Goal: Transaction & Acquisition: Purchase product/service

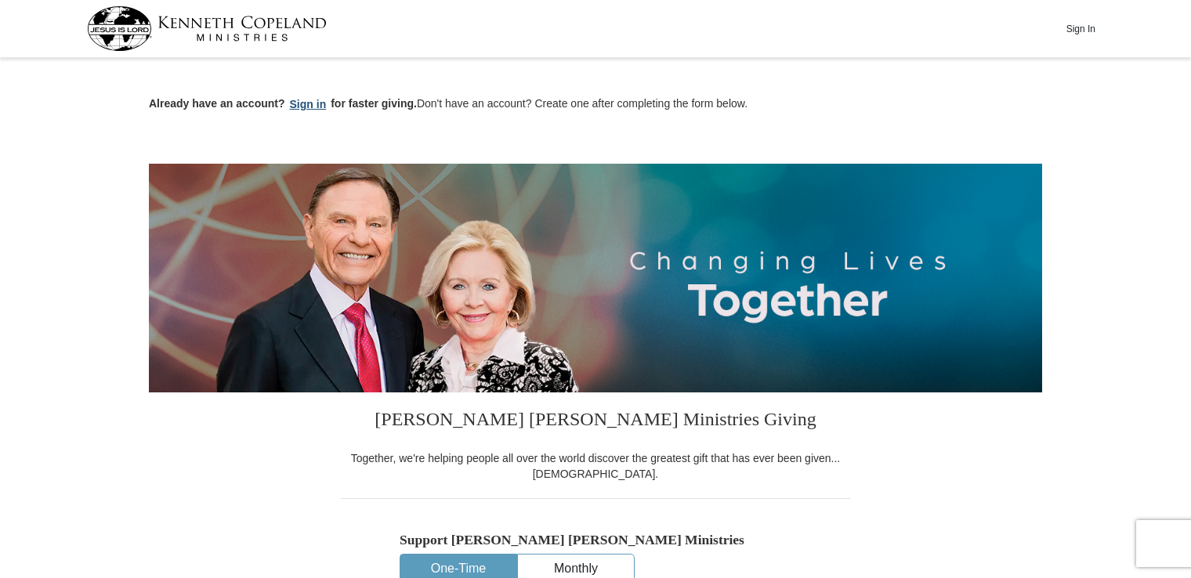
click at [309, 107] on button "Sign in" at bounding box center [308, 105] width 46 height 18
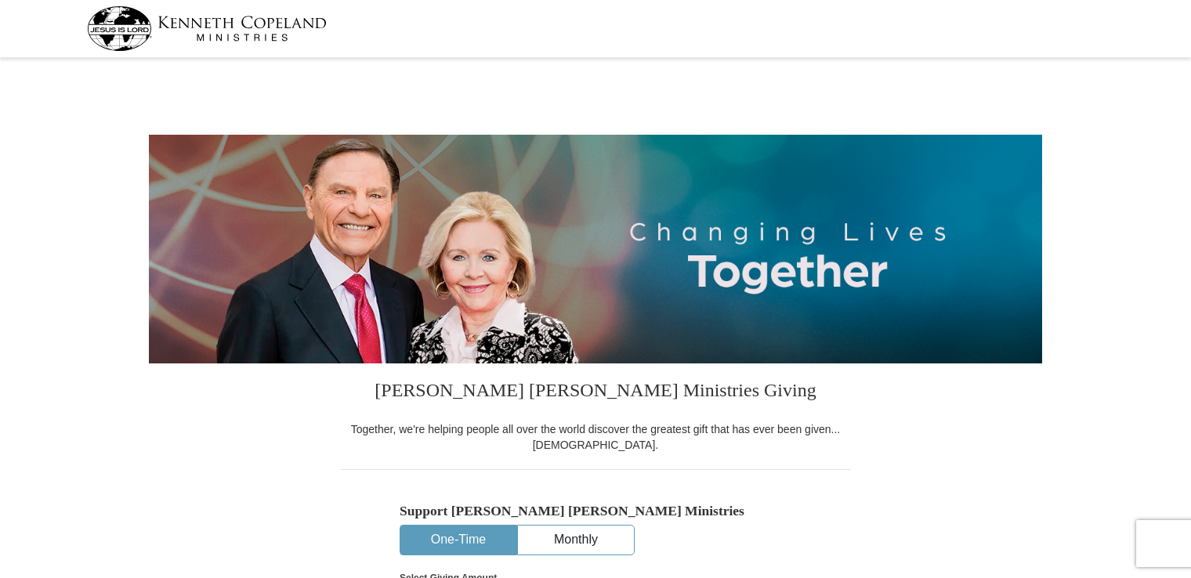
select select "[GEOGRAPHIC_DATA]"
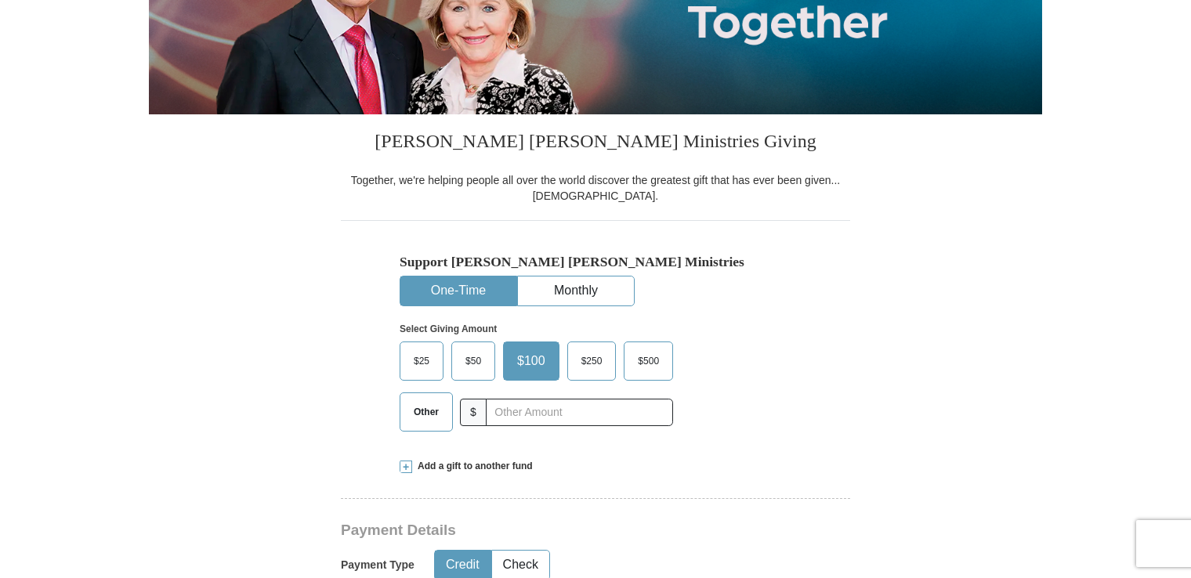
scroll to position [254, 0]
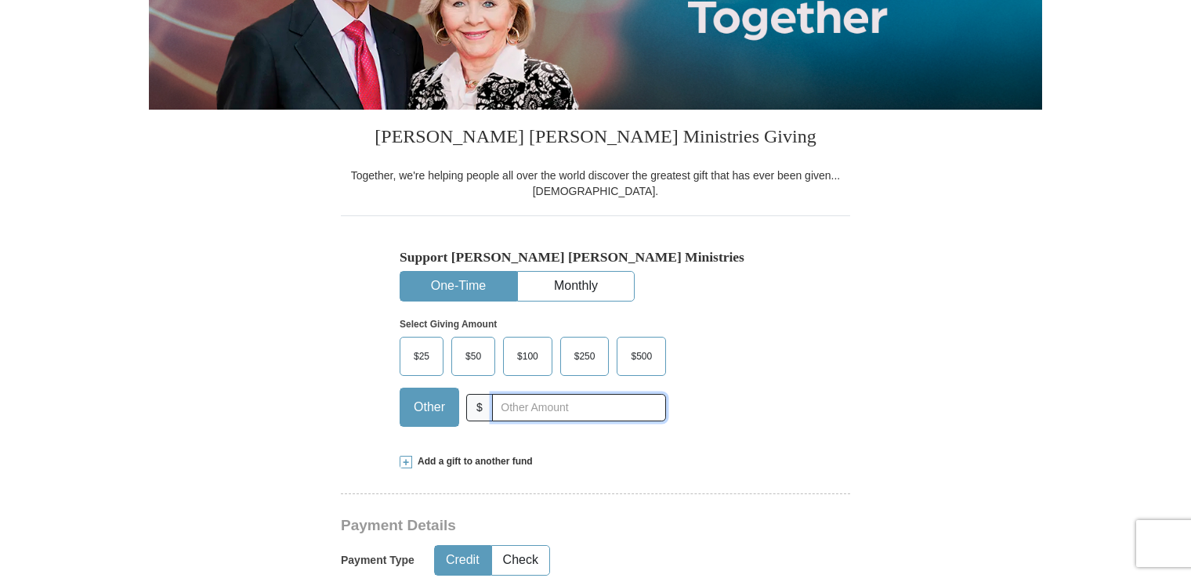
click at [518, 411] on input "text" at bounding box center [579, 407] width 174 height 27
type input "1150.00"
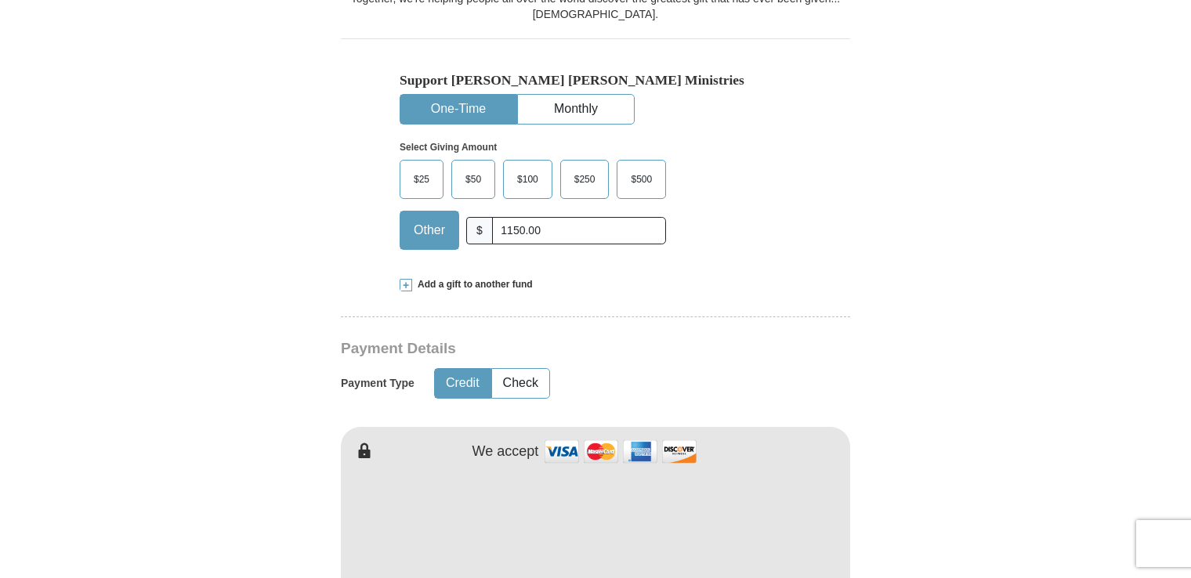
scroll to position [432, 0]
click at [545, 376] on button "Check" at bounding box center [520, 381] width 57 height 29
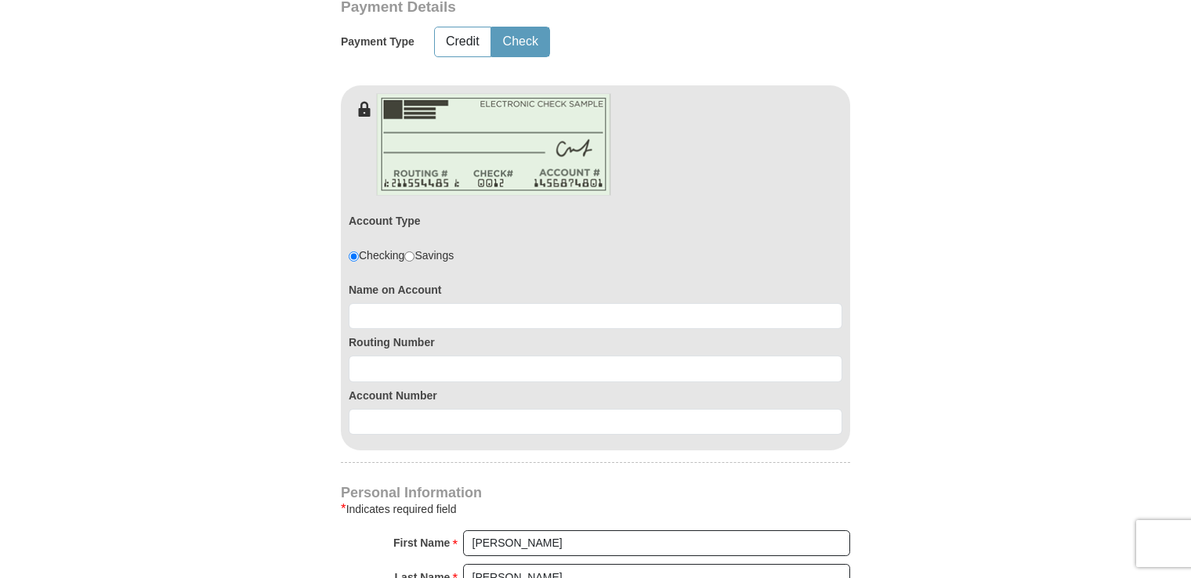
scroll to position [768, 0]
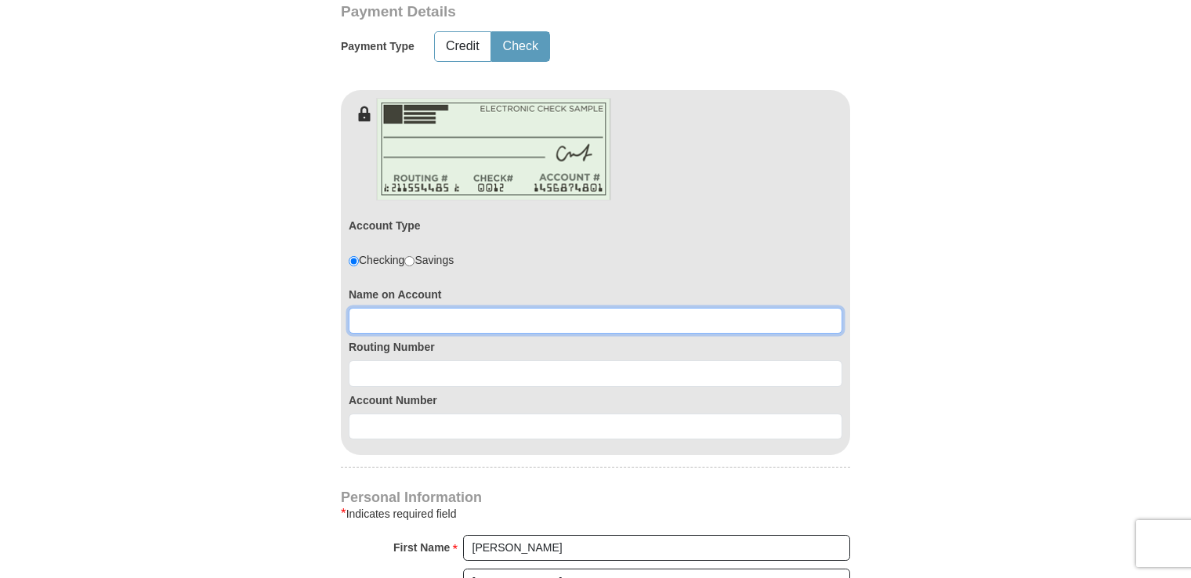
click at [469, 317] on input at bounding box center [595, 321] width 493 height 27
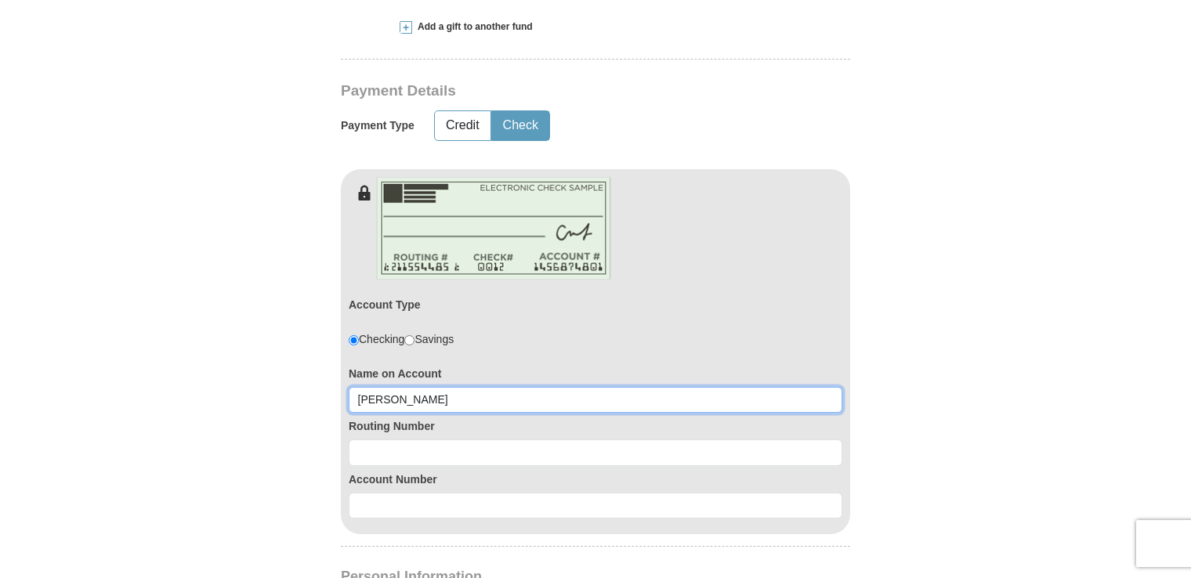
scroll to position [692, 0]
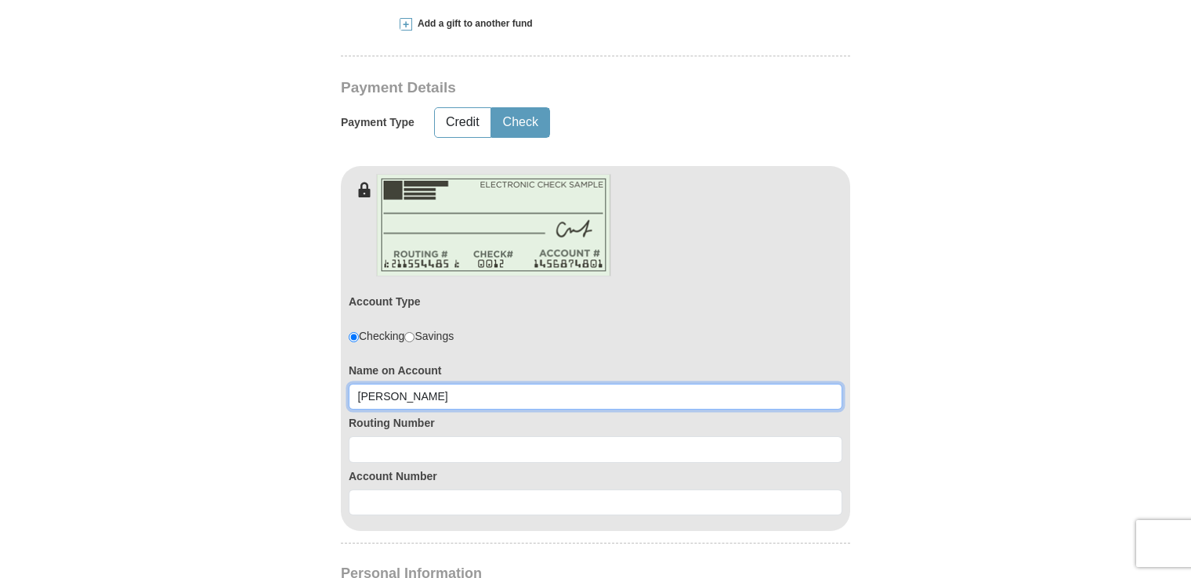
type input "[PERSON_NAME]"
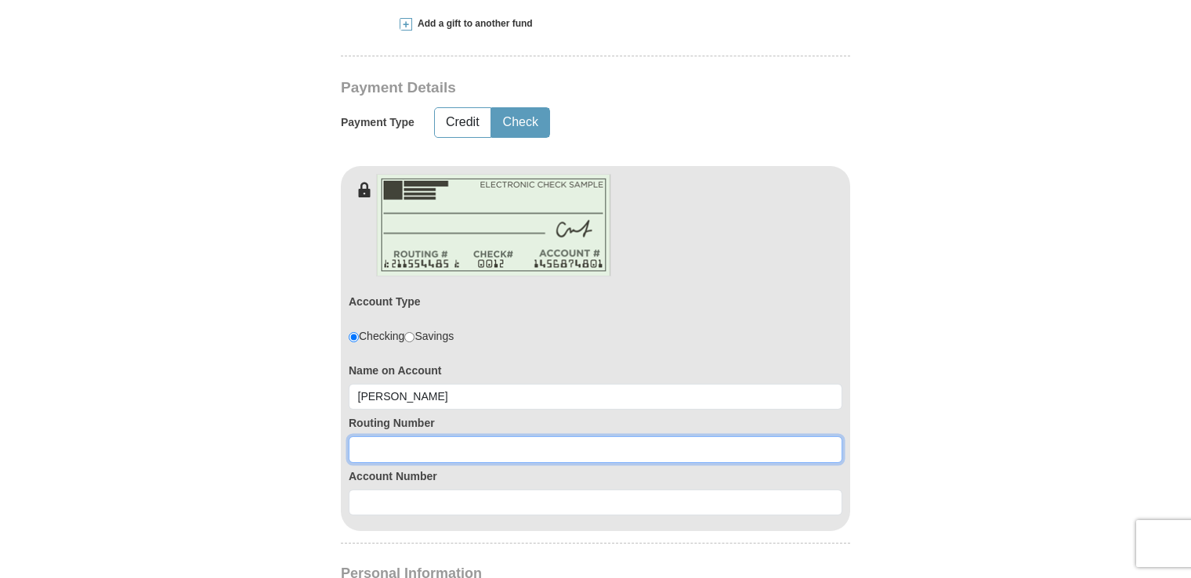
click at [426, 442] on input at bounding box center [595, 449] width 493 height 27
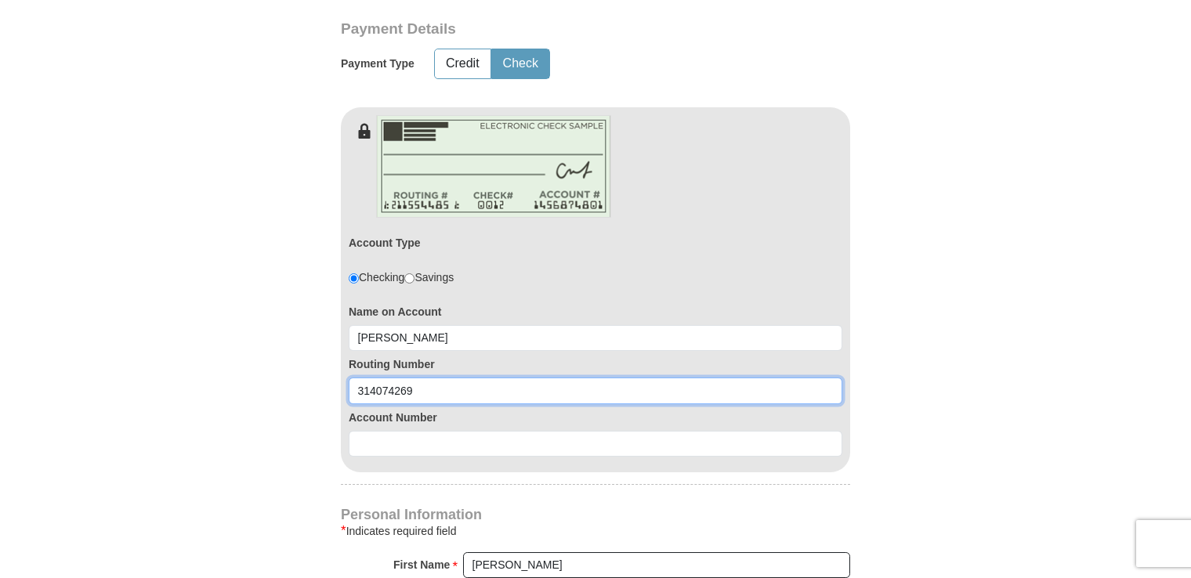
scroll to position [758, 0]
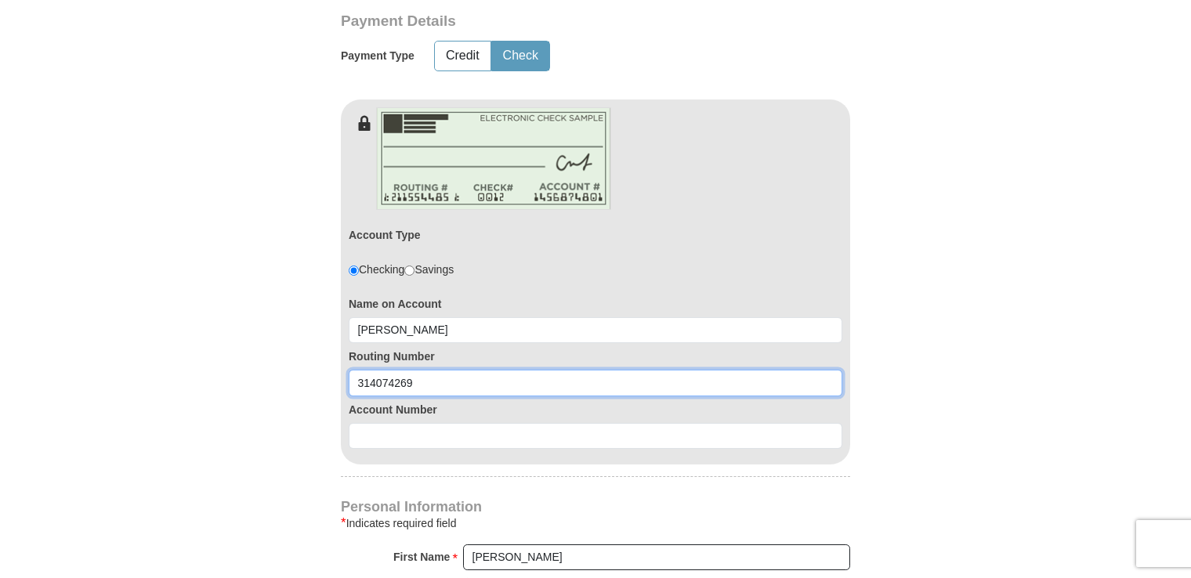
type input "314074269"
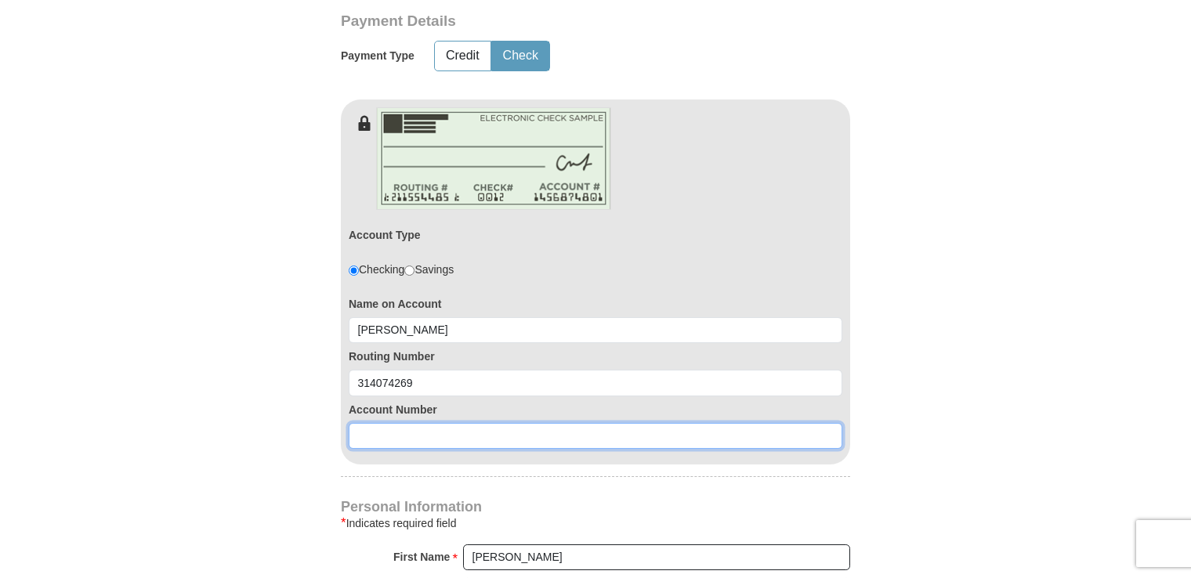
click at [405, 431] on input at bounding box center [595, 436] width 493 height 27
type input "07691130"
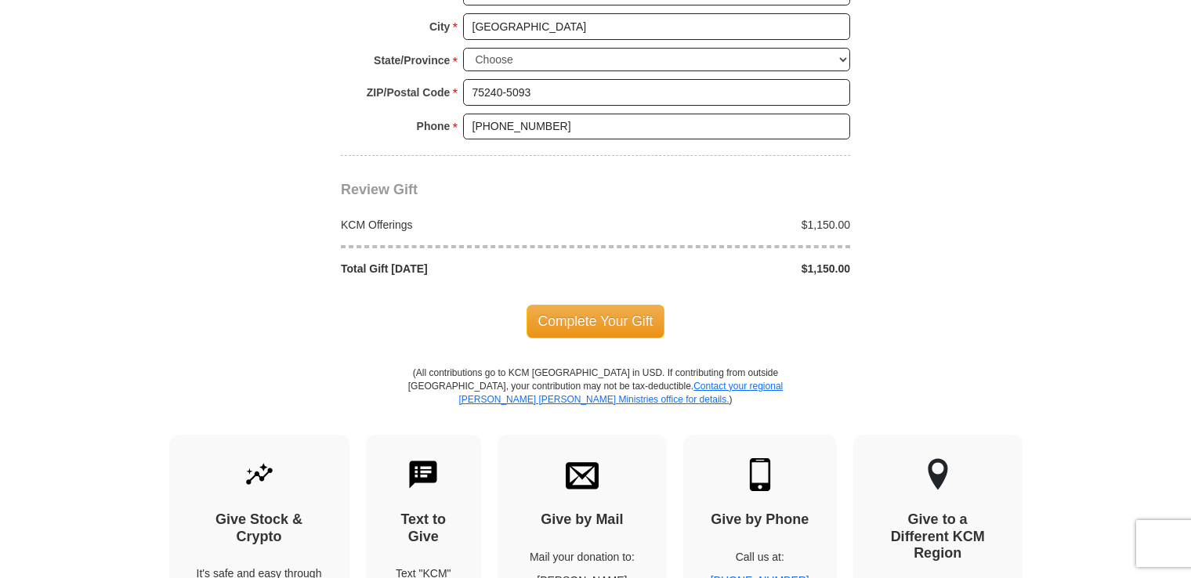
scroll to position [1526, 0]
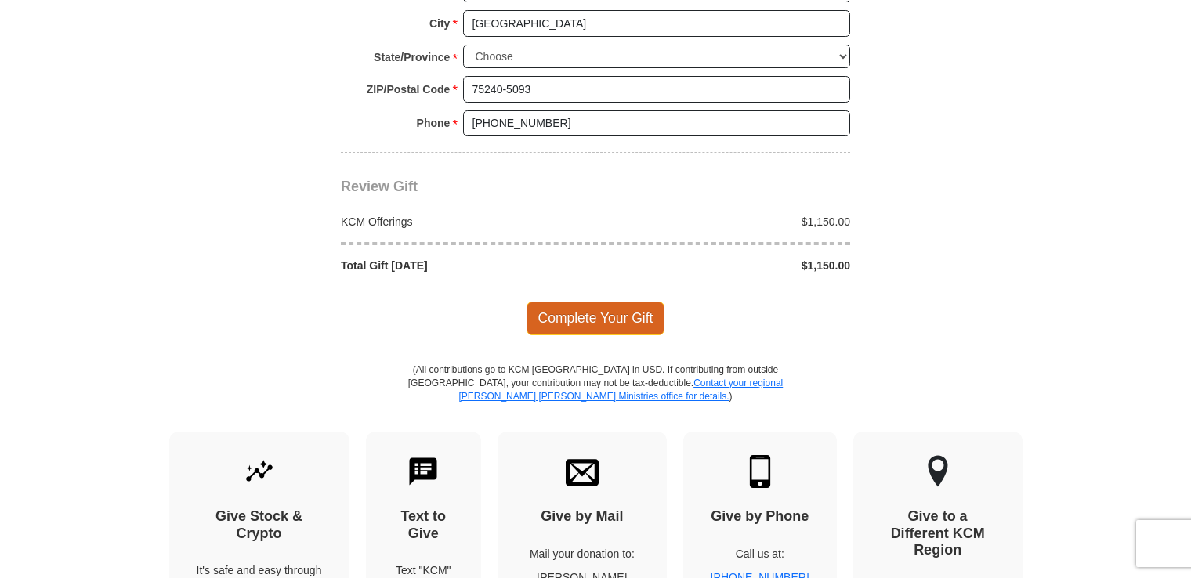
click at [605, 315] on span "Complete Your Gift" at bounding box center [595, 318] width 139 height 33
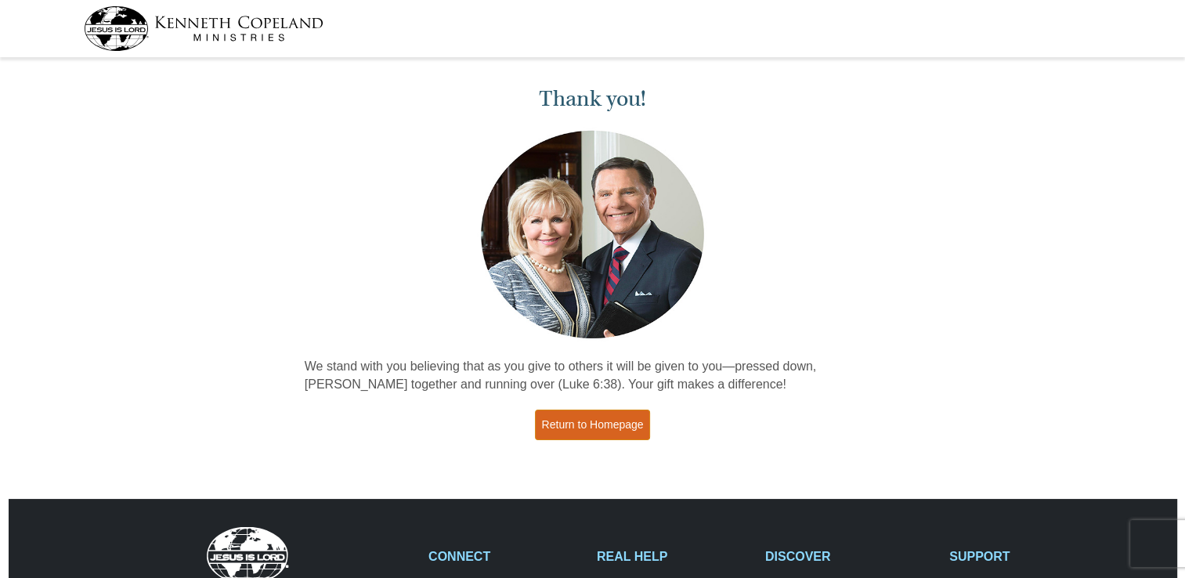
click at [591, 421] on link "Return to Homepage" at bounding box center [593, 425] width 116 height 31
